Goal: Transaction & Acquisition: Purchase product/service

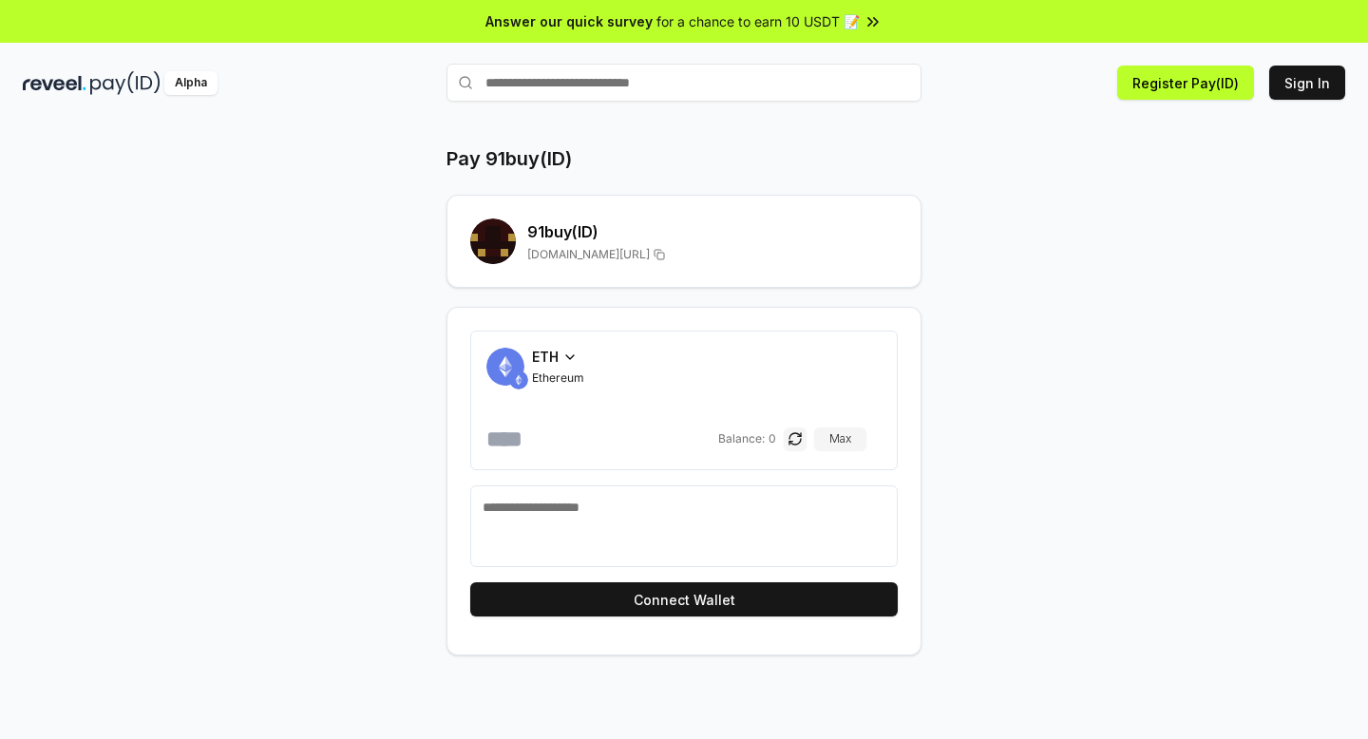
click at [555, 356] on span "ETH" at bounding box center [545, 357] width 27 height 20
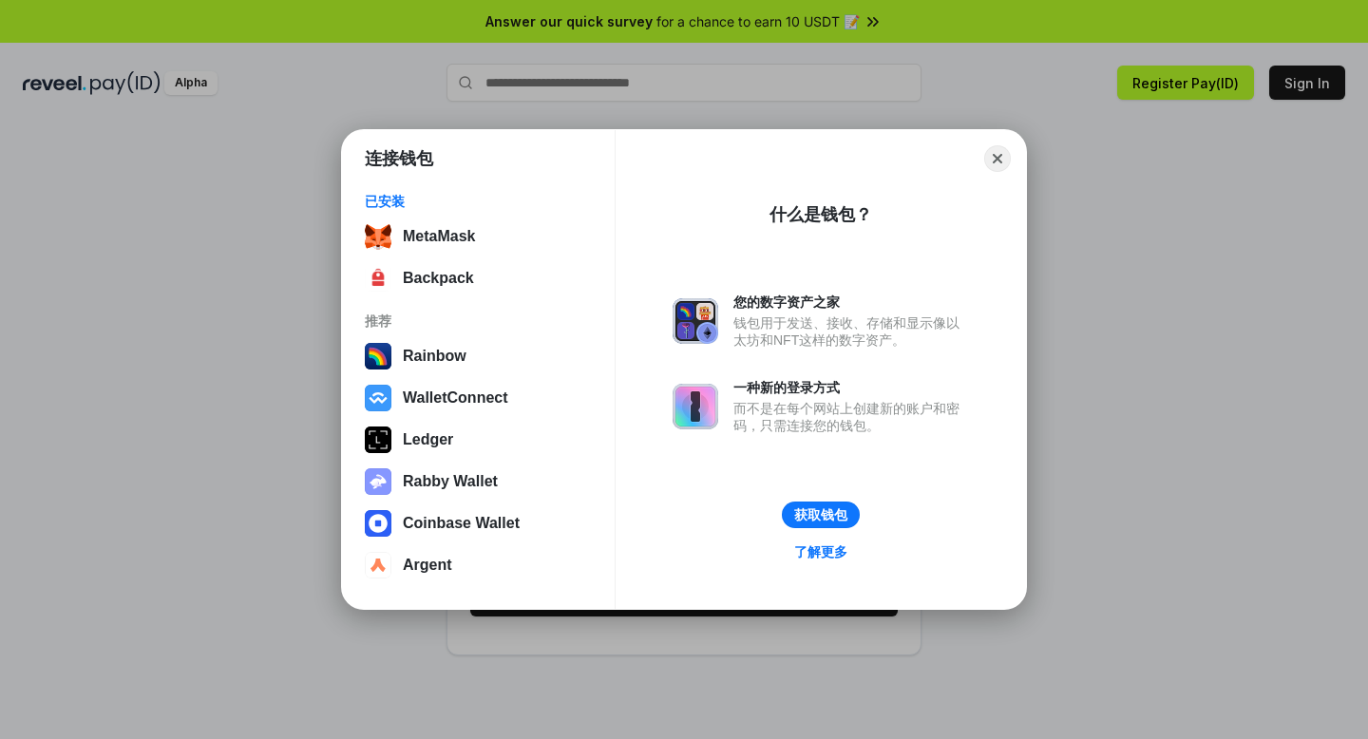
click at [268, 464] on div "连接钱包 已安装 MetaMask Backpack 推荐 Rainbow WalletConnect Ledger Rabby Wallet Coinbas…" at bounding box center [684, 369] width 1748 height 1119
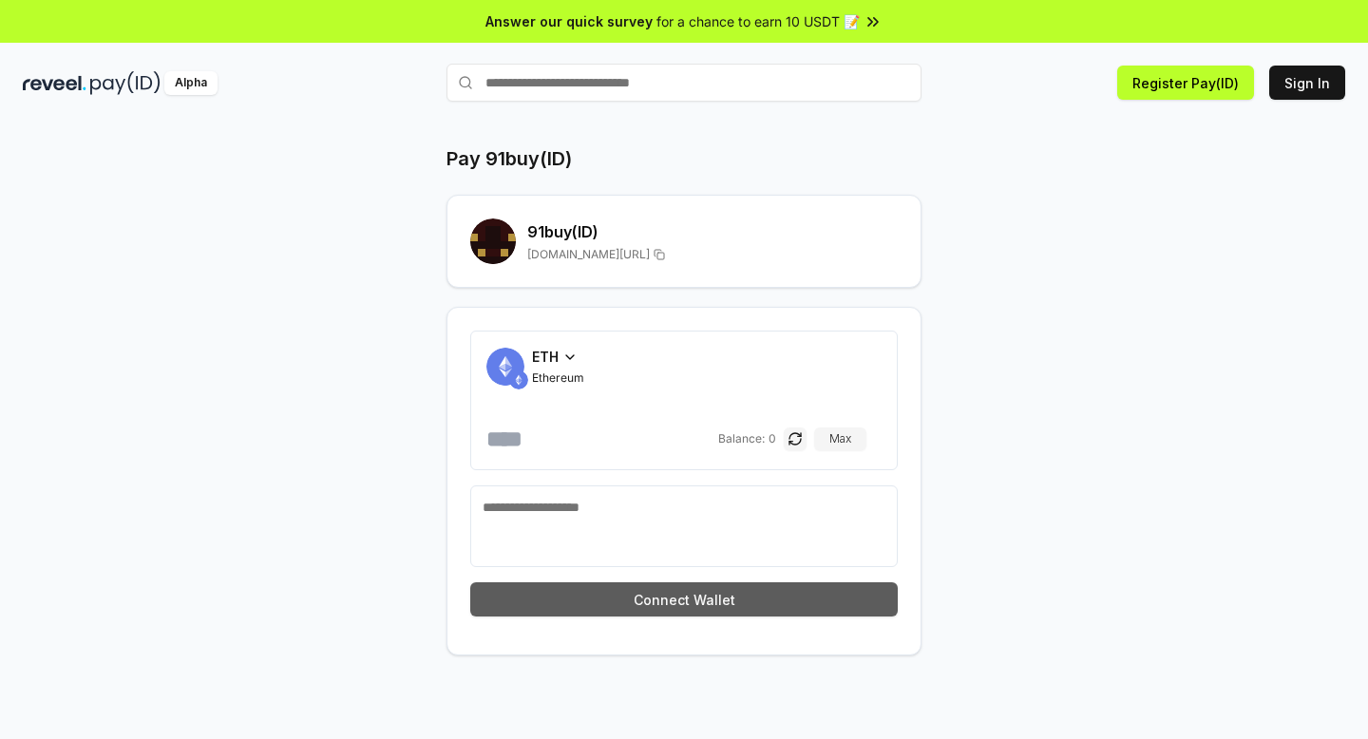
click at [711, 598] on button "Connect Wallet" at bounding box center [683, 599] width 427 height 34
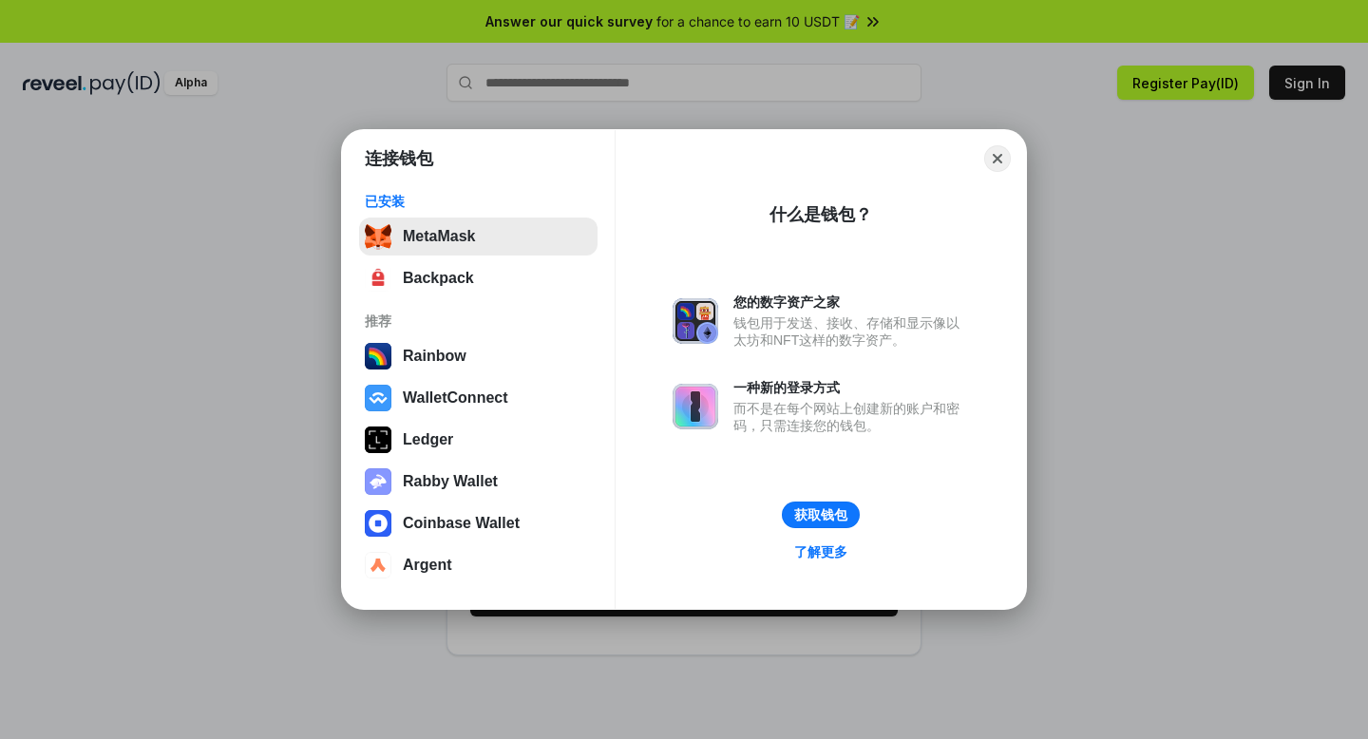
click at [477, 237] on button "MetaMask" at bounding box center [478, 237] width 238 height 38
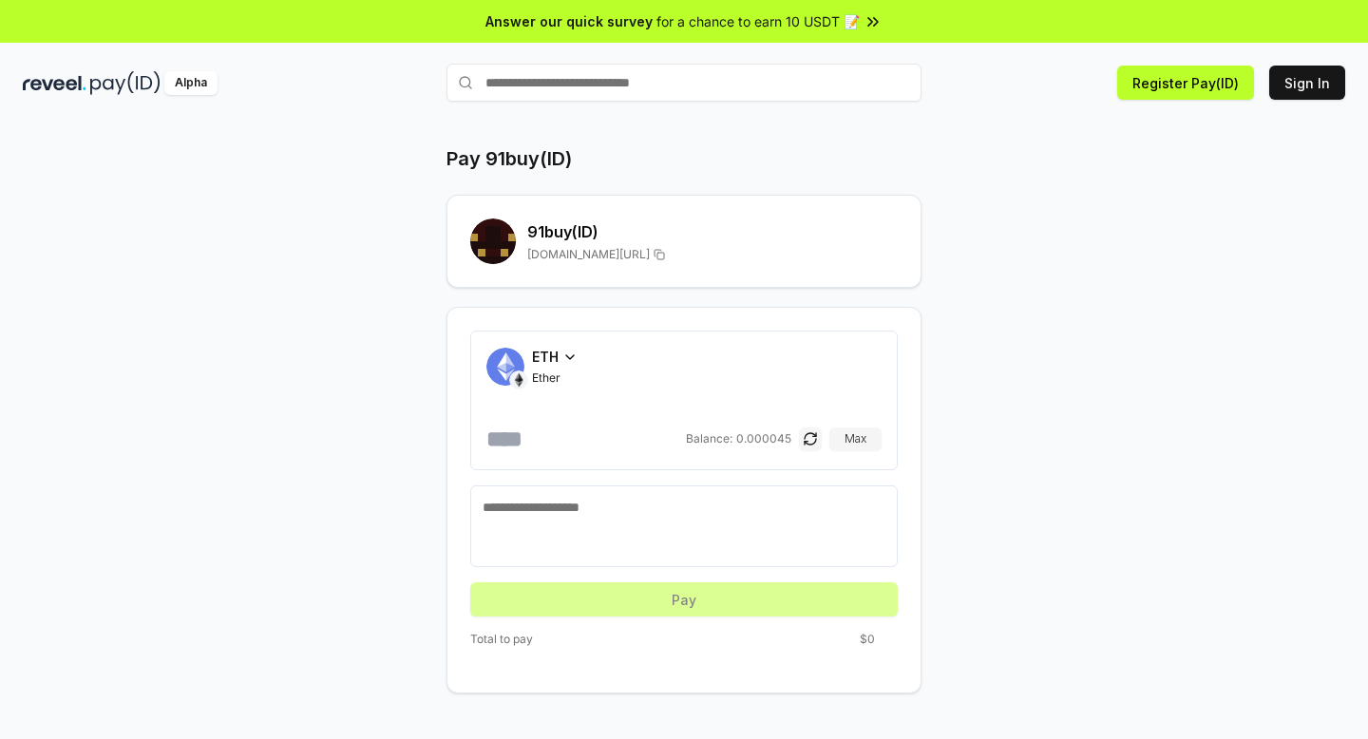
click at [562, 434] on input "number" at bounding box center [584, 439] width 196 height 30
click at [861, 441] on button "Max" at bounding box center [855, 438] width 52 height 23
drag, startPoint x: 583, startPoint y: 442, endPoint x: 827, endPoint y: 442, distance: 244.1
click at [827, 442] on div "**********" at bounding box center [683, 439] width 395 height 30
type input "*******"
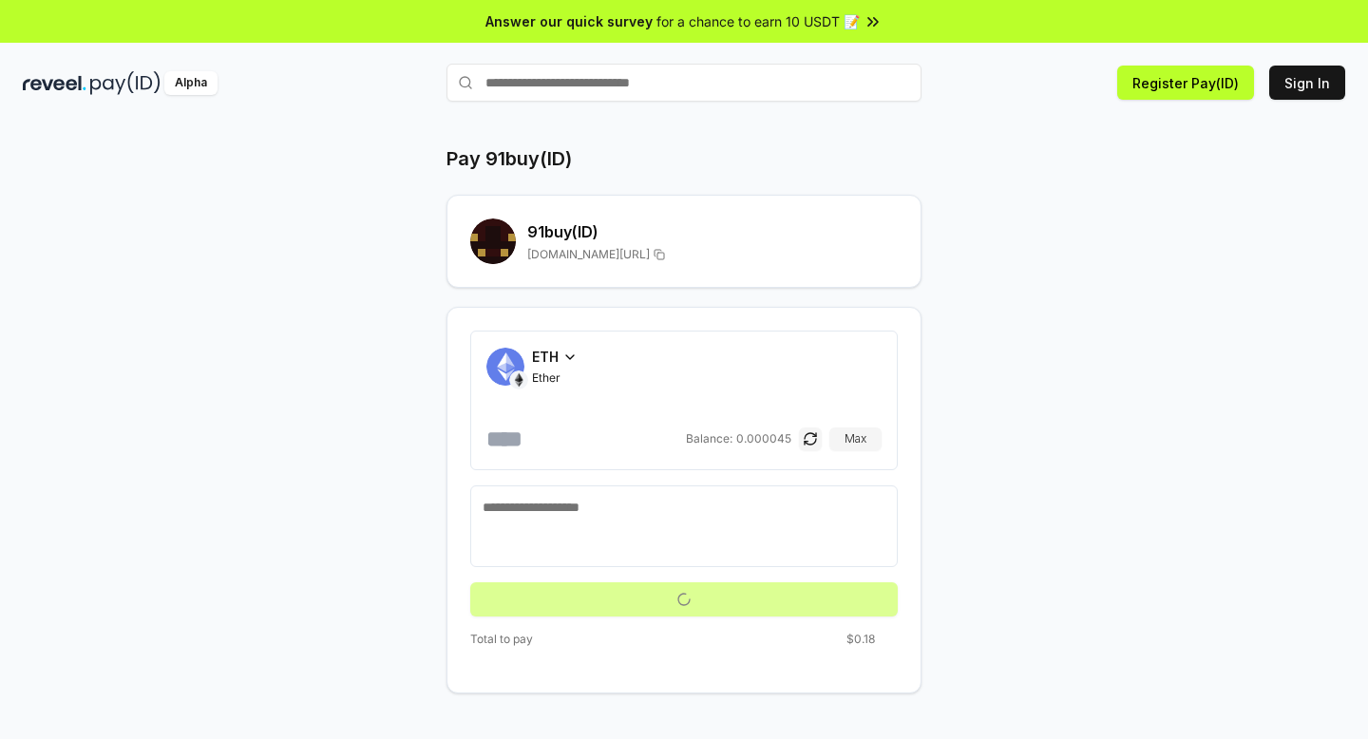
click at [569, 350] on icon at bounding box center [569, 357] width 15 height 15
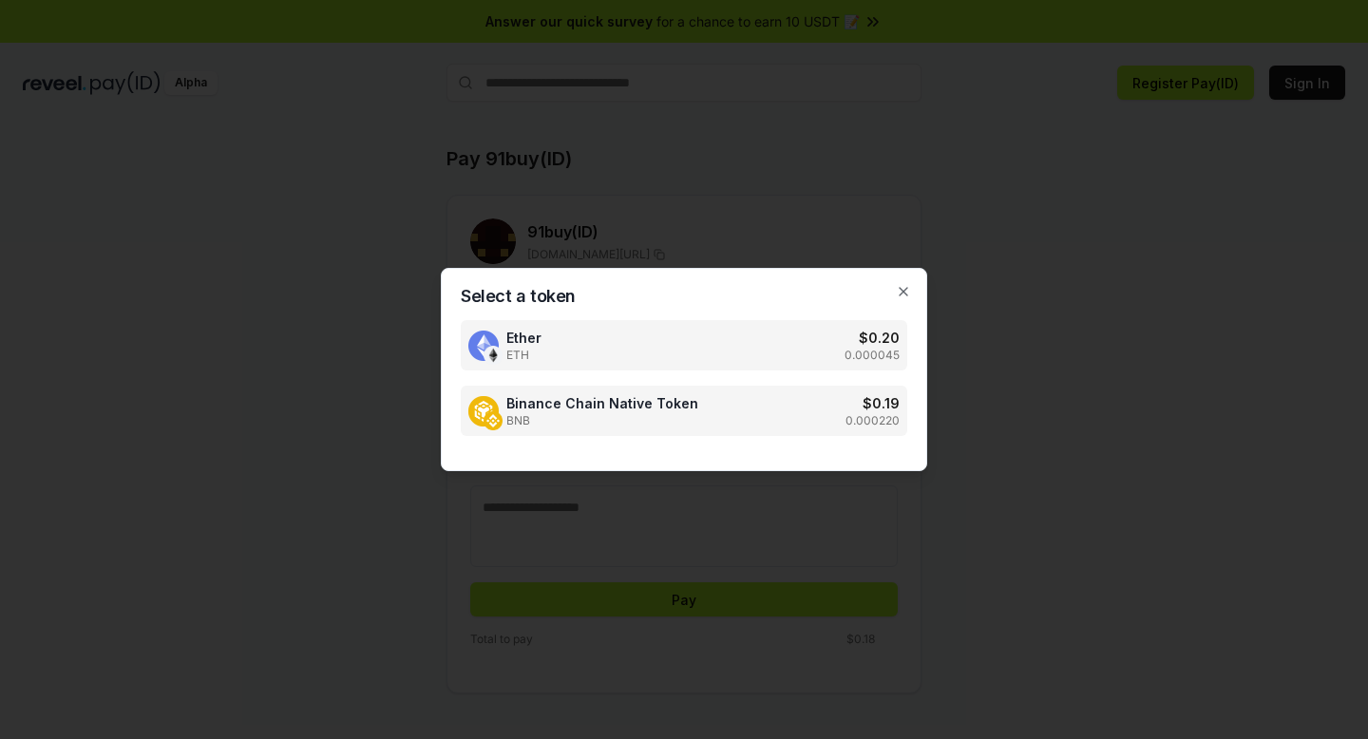
click at [554, 400] on span "Binance Chain Native Token" at bounding box center [602, 403] width 192 height 20
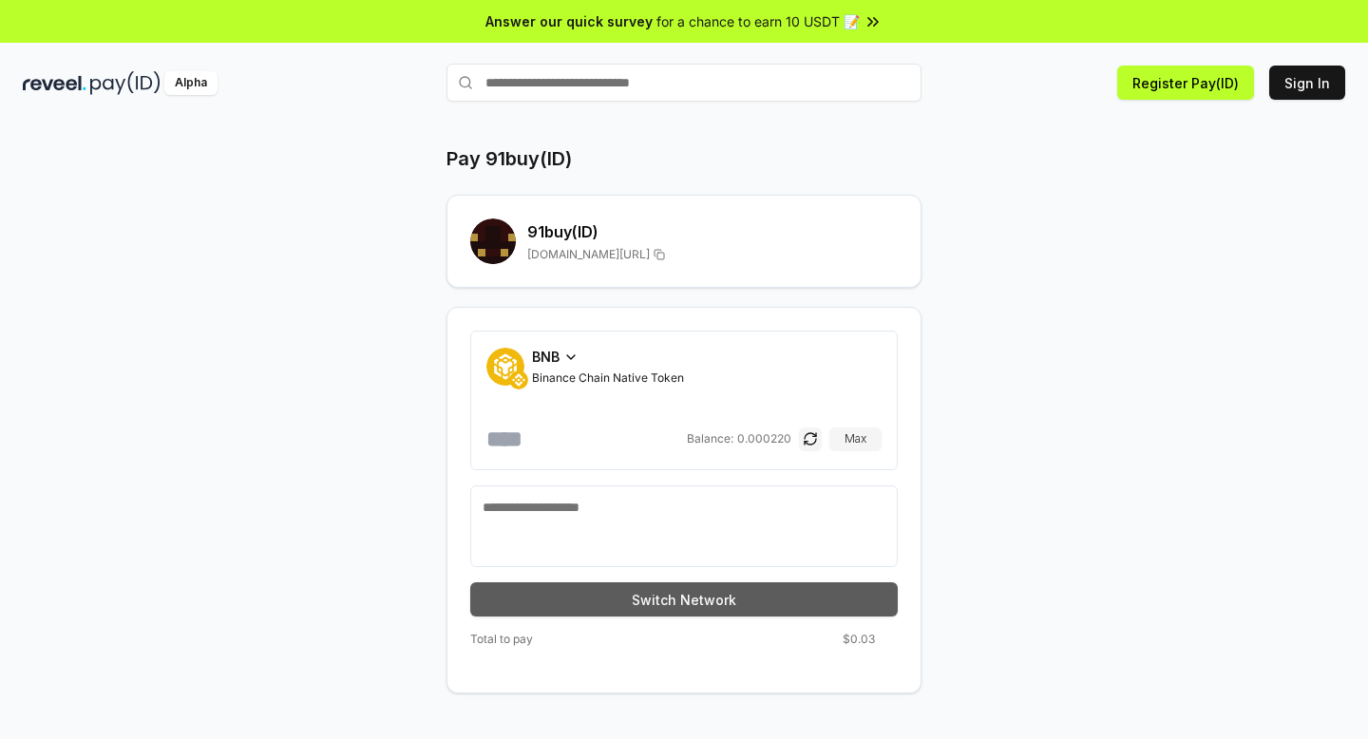
click at [597, 594] on button "Switch Network" at bounding box center [683, 599] width 427 height 34
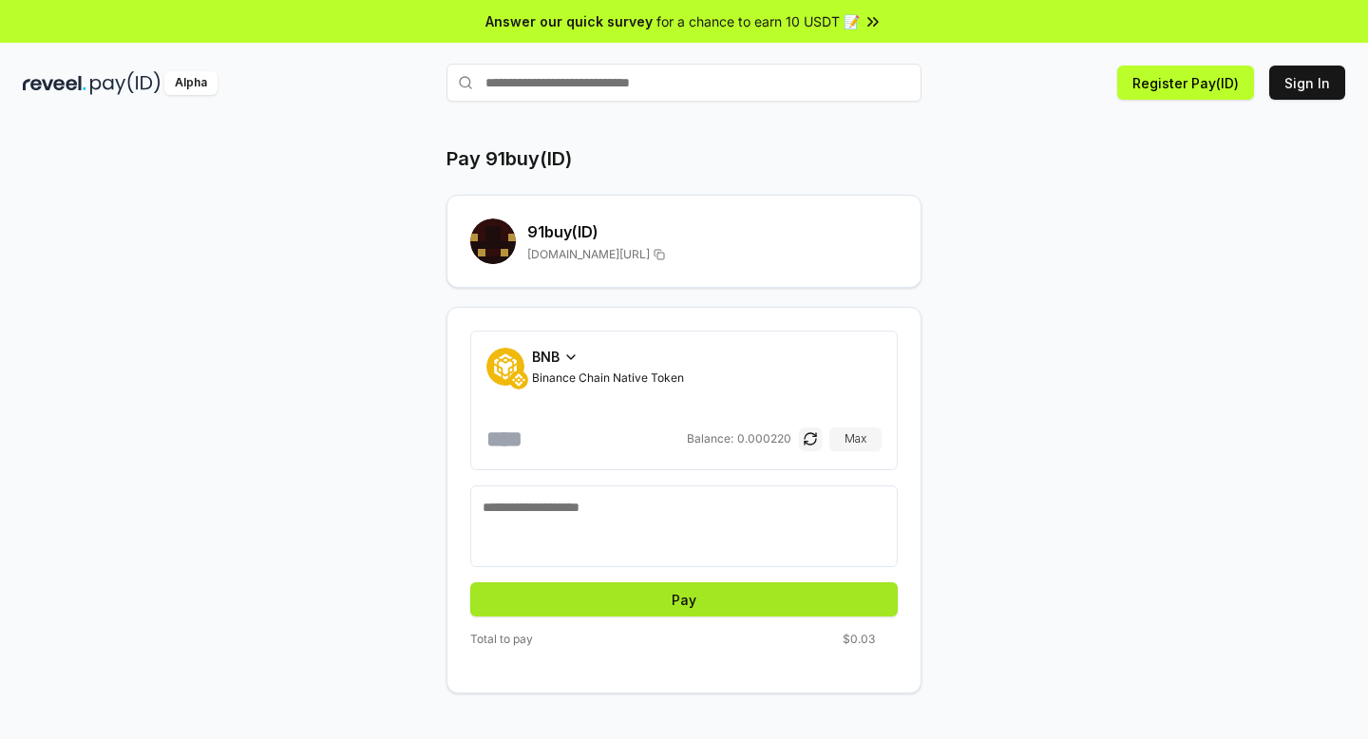
click at [701, 604] on button "Pay" at bounding box center [683, 599] width 427 height 34
click at [691, 602] on button "Pay" at bounding box center [683, 599] width 427 height 34
